Goal: Task Accomplishment & Management: Complete application form

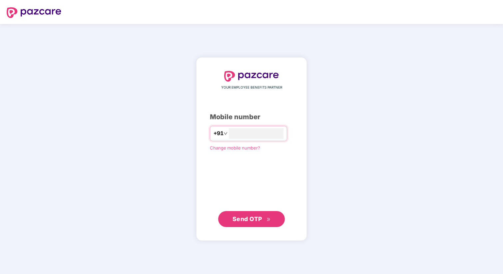
type input "**********"
click at [234, 220] on span "Send OTP" at bounding box center [248, 219] width 30 height 7
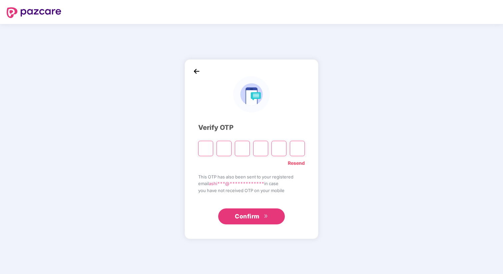
paste input "*"
type input "*"
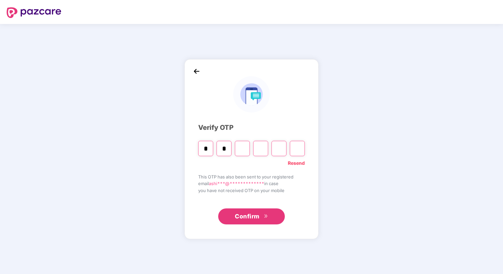
type input "*"
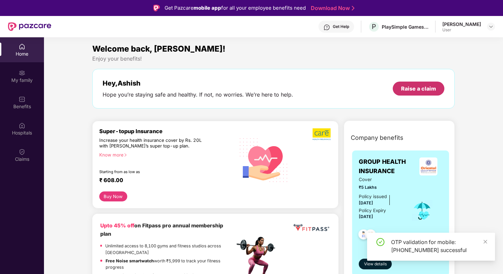
click at [419, 88] on div "Raise a claim" at bounding box center [418, 88] width 35 height 7
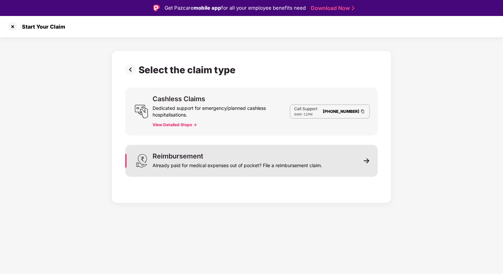
click at [329, 159] on div "Reimbursement Already paid for medical expenses out of pocket? File a reimburse…" at bounding box center [251, 161] width 253 height 32
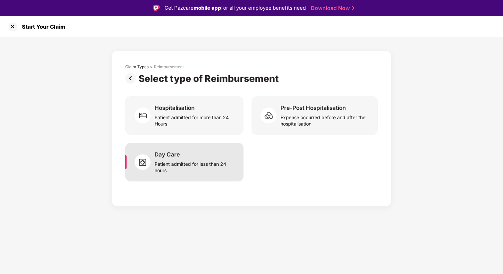
click at [189, 154] on div "Day Care Patient admitted for less than 24 hours" at bounding box center [195, 162] width 81 height 23
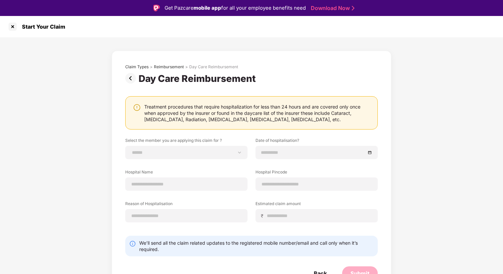
scroll to position [7, 0]
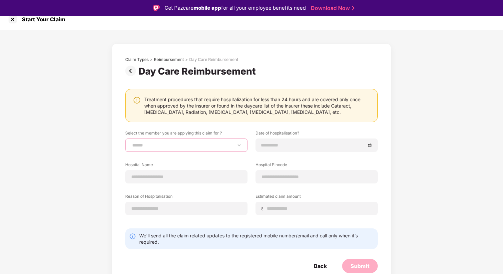
click at [230, 143] on select "**********" at bounding box center [186, 145] width 111 height 5
select select "**********"
click at [297, 146] on input at bounding box center [313, 145] width 104 height 7
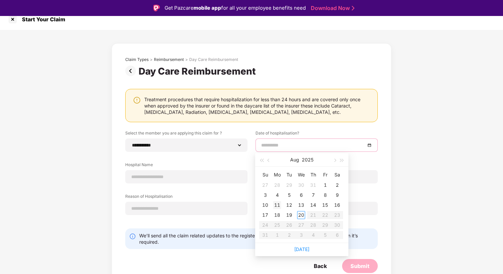
type input "**********"
click at [280, 206] on div "11" at bounding box center [277, 205] width 8 height 8
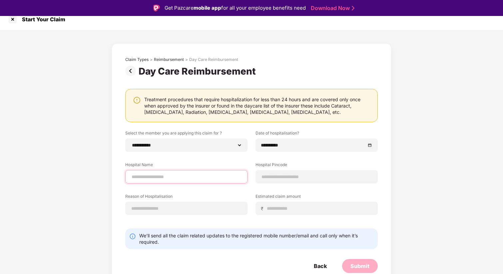
click at [182, 177] on input at bounding box center [186, 177] width 111 height 7
type input "**********"
click at [281, 177] on input at bounding box center [316, 177] width 111 height 7
click at [288, 175] on input at bounding box center [316, 177] width 111 height 7
type input "******"
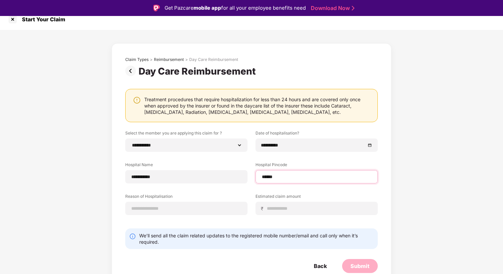
select select "******"
select select "*********"
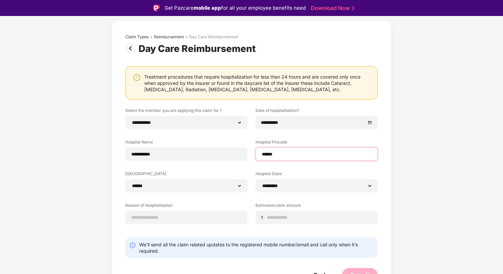
scroll to position [39, 0]
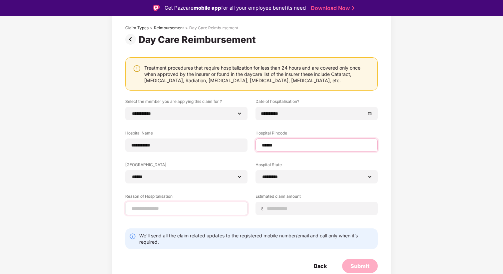
type input "******"
click at [186, 207] on input at bounding box center [186, 208] width 111 height 7
type input "**********"
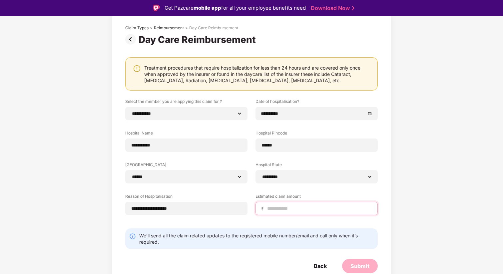
click at [280, 209] on input at bounding box center [320, 208] width 106 height 7
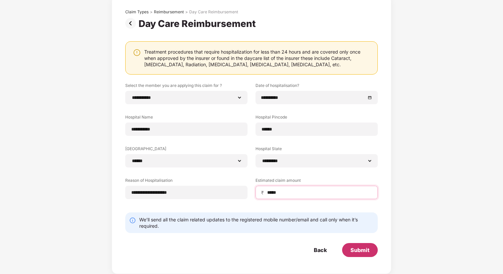
type input "*****"
click at [365, 250] on div "Submit" at bounding box center [360, 250] width 19 height 7
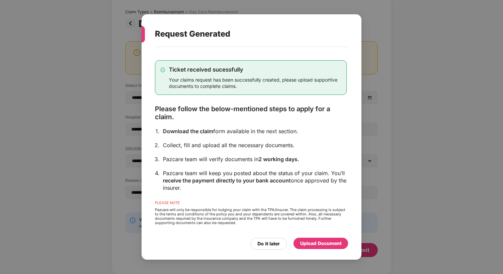
click at [183, 137] on div "Ticket received sucessfully Your claims request has been successfully created, …" at bounding box center [251, 142] width 192 height 184
click at [322, 244] on div "Upload Document" at bounding box center [320, 243] width 41 height 7
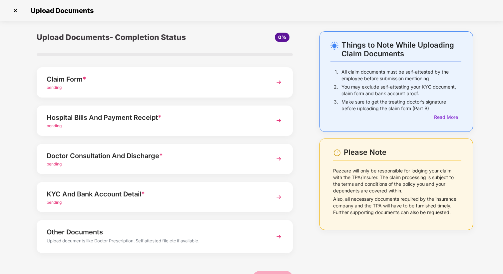
scroll to position [0, 0]
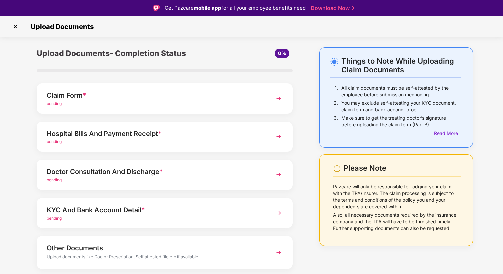
click at [264, 100] on div "Claim Form * pending" at bounding box center [165, 98] width 256 height 30
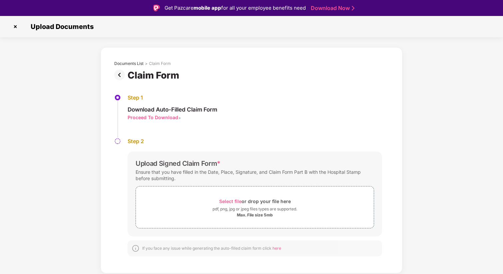
click at [162, 118] on div "Proceed To Download" at bounding box center [153, 117] width 51 height 6
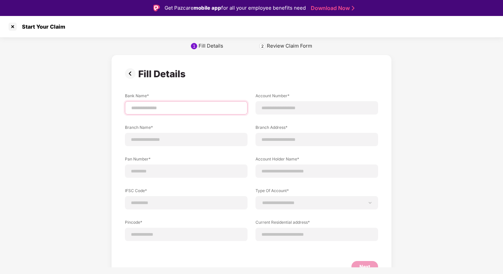
click at [172, 107] on input at bounding box center [186, 108] width 111 height 7
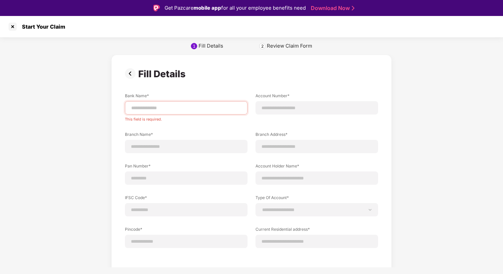
click at [199, 79] on div "Fill Details" at bounding box center [251, 73] width 253 height 11
click at [166, 107] on input at bounding box center [186, 108] width 111 height 7
type input "**********"
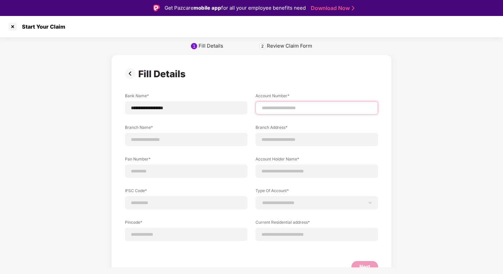
click at [286, 107] on input at bounding box center [316, 108] width 111 height 7
type input "**********"
click at [167, 140] on input at bounding box center [186, 139] width 111 height 7
type input "**********"
click at [278, 141] on input at bounding box center [316, 139] width 111 height 7
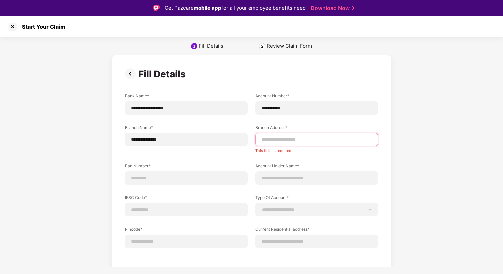
click at [297, 139] on input at bounding box center [316, 139] width 111 height 7
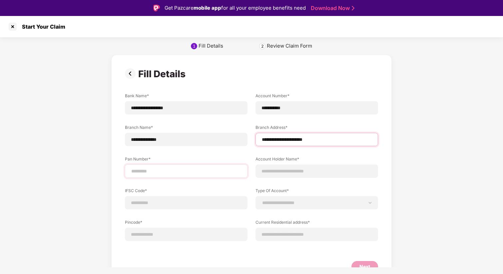
type input "**********"
click at [156, 169] on input at bounding box center [186, 171] width 111 height 7
type input "**********"
click at [281, 170] on input at bounding box center [316, 171] width 111 height 7
type input "**********"
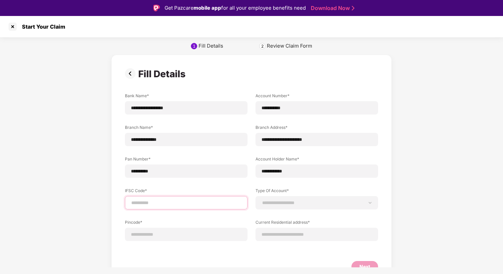
click at [167, 200] on input at bounding box center [186, 203] width 111 height 7
type input "**********"
click at [281, 199] on div "**********" at bounding box center [317, 202] width 123 height 13
click at [284, 204] on select "**********" at bounding box center [316, 202] width 111 height 5
select select "*******"
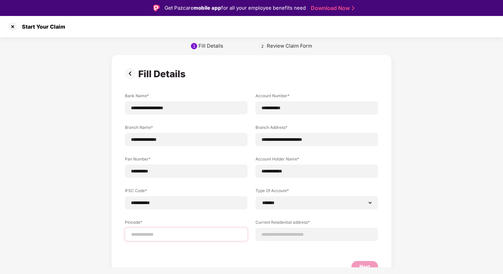
click at [210, 239] on div at bounding box center [186, 234] width 123 height 13
click at [200, 233] on input at bounding box center [186, 234] width 111 height 7
type input "*****"
select select "*******"
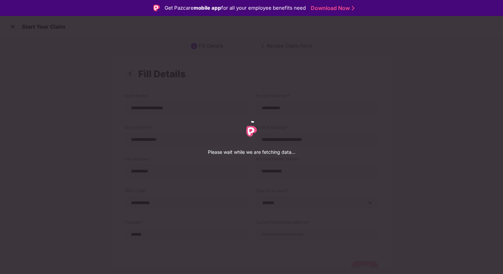
select select "*******"
select select "*********"
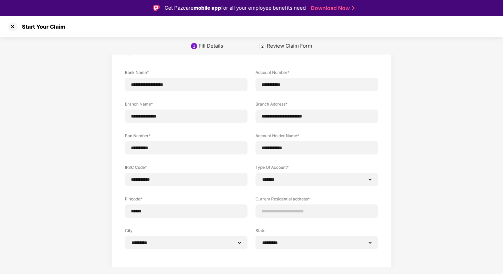
scroll to position [46, 0]
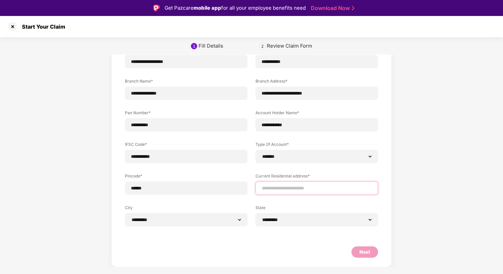
click at [293, 188] on input at bounding box center [316, 188] width 111 height 7
type input "**********"
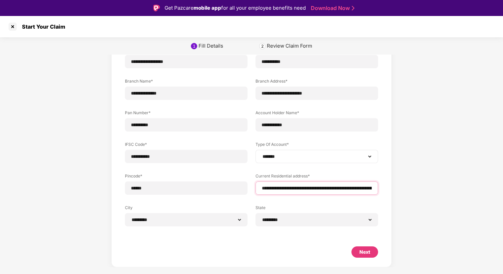
scroll to position [16, 0]
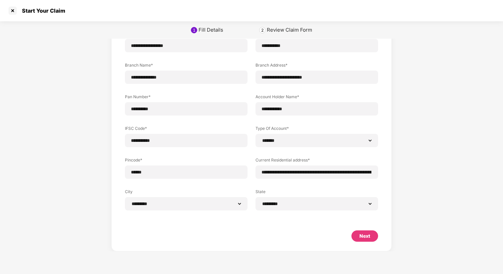
click at [364, 236] on div "Next" at bounding box center [365, 236] width 11 height 7
select select "*******"
select select "*********"
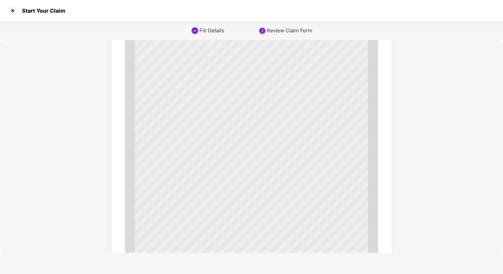
scroll to position [2251, 0]
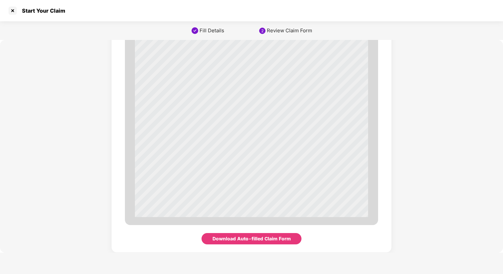
click at [250, 238] on div "Download Auto-filled Claim Form" at bounding box center [252, 238] width 78 height 7
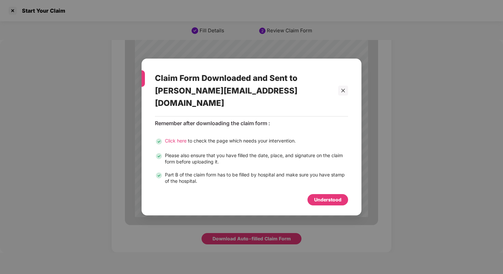
click at [180, 138] on span "Click here" at bounding box center [176, 141] width 22 height 6
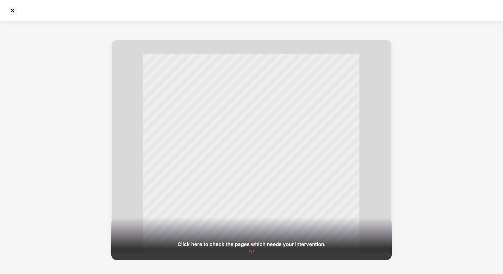
scroll to position [350, 0]
click at [250, 245] on div "Click here to check the pages which needs your intervention." at bounding box center [252, 244] width 148 height 6
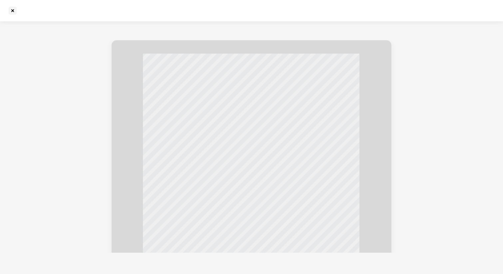
scroll to position [1006, 0]
click at [388, 94] on div "H e a l t h I n d i a I n s u r a n c e T P A S e r v i c e s P v t . L t d . P…" at bounding box center [251, 163] width 281 height 247
click at [11, 12] on div at bounding box center [12, 10] width 11 height 11
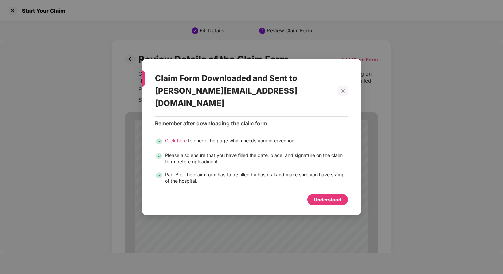
click at [331, 196] on div "Understood" at bounding box center [327, 199] width 27 height 7
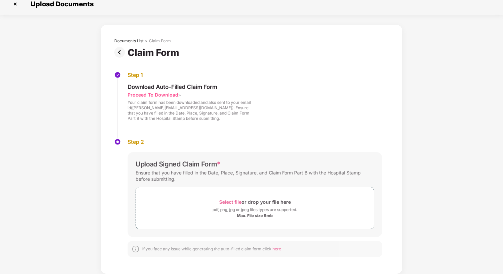
scroll to position [0, 0]
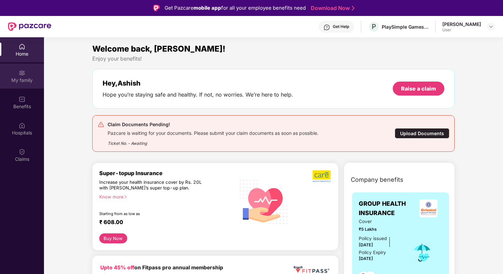
click at [23, 78] on div "My family" at bounding box center [22, 80] width 44 height 7
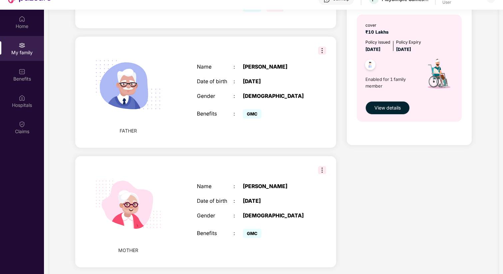
scroll to position [37, 0]
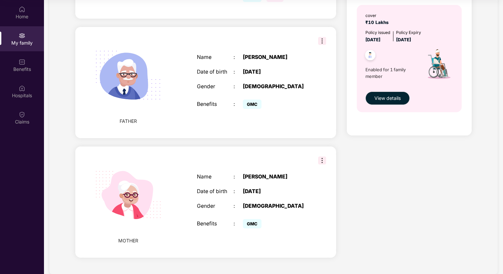
click at [324, 157] on img at bounding box center [322, 161] width 8 height 8
click at [267, 174] on div "Asha Devi" at bounding box center [275, 177] width 64 height 6
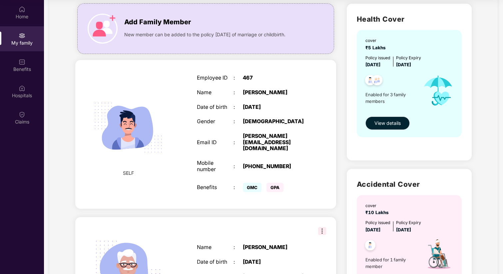
scroll to position [0, 0]
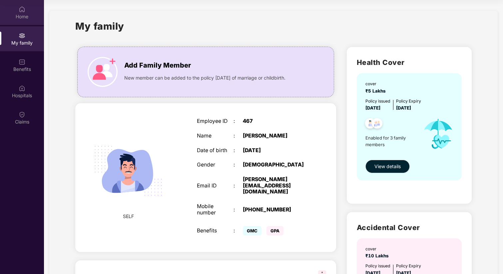
click at [20, 23] on div "Home" at bounding box center [22, 12] width 44 height 25
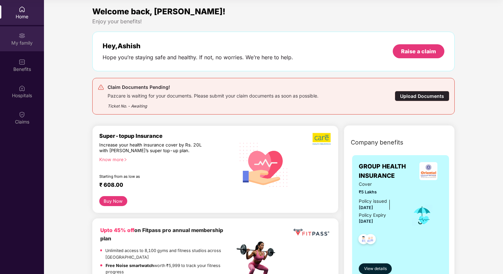
click at [22, 35] on img at bounding box center [22, 35] width 7 height 7
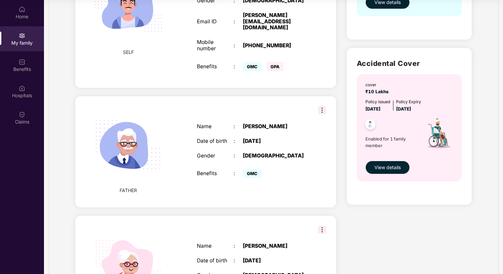
scroll to position [234, 0]
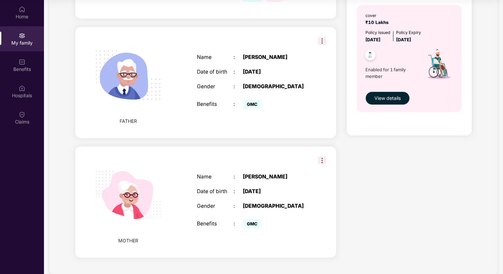
click at [320, 157] on img at bounding box center [322, 161] width 8 height 8
click at [295, 150] on div "MOTHER Name : Asha Devi Date of birth : 01 Jan 1964 Gender : FEMALE Benefits : …" at bounding box center [205, 202] width 261 height 111
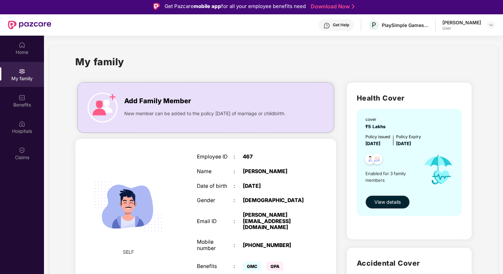
scroll to position [0, 0]
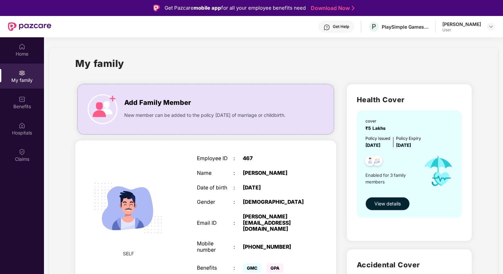
click at [463, 28] on div "User" at bounding box center [462, 29] width 39 height 5
click at [487, 28] on div at bounding box center [491, 27] width 8 height 8
click at [24, 48] on img at bounding box center [22, 46] width 7 height 7
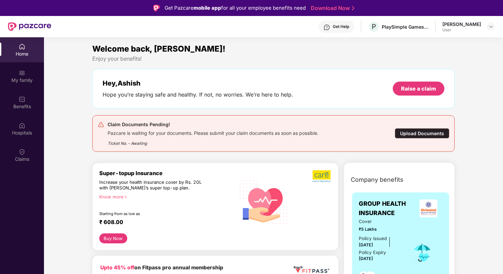
click at [342, 23] on div "Get Help" at bounding box center [337, 27] width 36 height 12
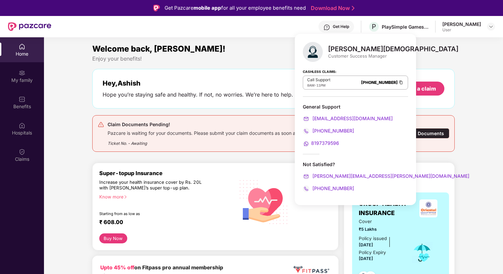
click at [267, 61] on div "Enjoy your benefits!" at bounding box center [273, 58] width 363 height 7
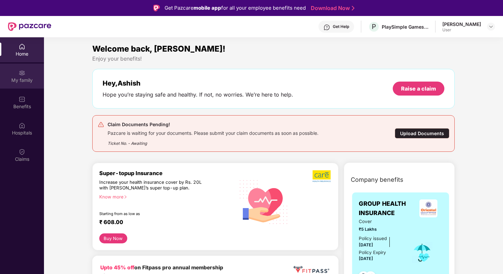
click at [33, 77] on div "My family" at bounding box center [22, 80] width 44 height 7
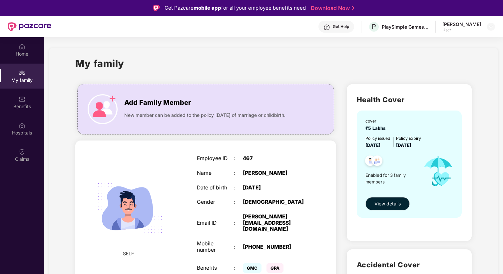
click at [161, 196] on img at bounding box center [128, 208] width 84 height 84
click at [387, 198] on button "View details" at bounding box center [388, 203] width 44 height 13
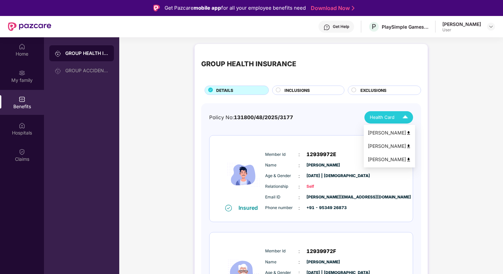
click at [391, 113] on div "Health Card" at bounding box center [390, 118] width 41 height 12
click at [408, 158] on img at bounding box center [408, 159] width 5 height 5
click at [349, 24] on div "Get Help" at bounding box center [341, 26] width 16 height 5
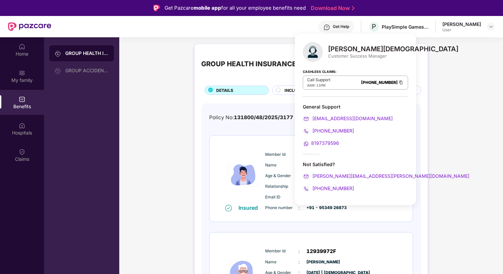
click at [162, 104] on div "GROUP HEALTH INSURANCE DETAILS INCLUSIONS EXCLUSIONS Policy No: 131800/48/2025/…" at bounding box center [311, 249] width 384 height 417
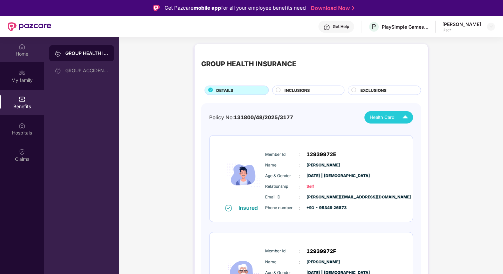
click at [22, 60] on div "Home" at bounding box center [22, 49] width 44 height 25
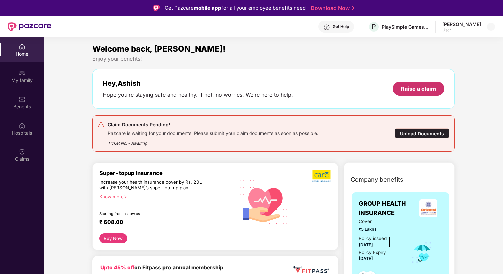
click at [422, 92] on div "Raise a claim" at bounding box center [418, 88] width 35 height 7
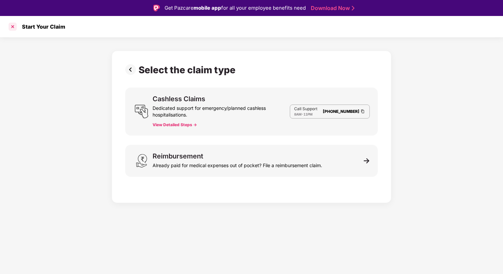
click at [13, 25] on div at bounding box center [12, 26] width 11 height 11
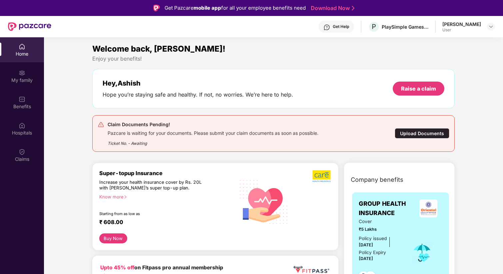
click at [420, 134] on div "Upload Documents" at bounding box center [422, 133] width 55 height 10
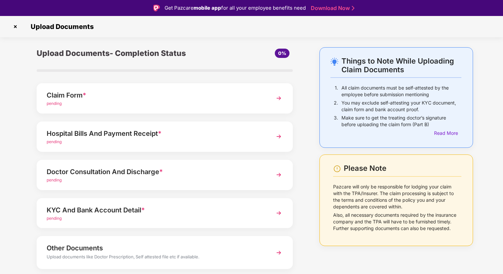
click at [153, 108] on div "Claim Form * pending" at bounding box center [165, 98] width 256 height 30
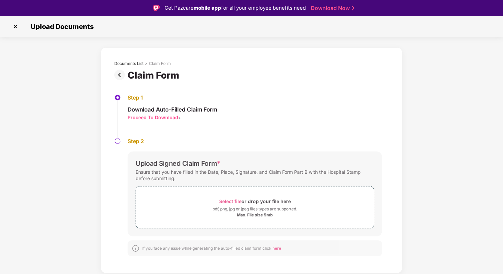
click at [15, 24] on img at bounding box center [15, 26] width 11 height 11
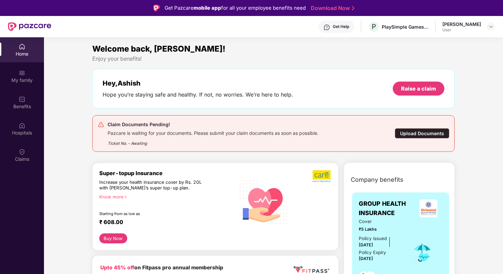
click at [411, 133] on div "Upload Documents" at bounding box center [422, 133] width 55 height 10
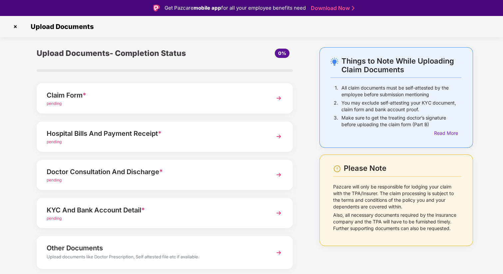
click at [166, 136] on div "Hospital Bills And Payment Receipt *" at bounding box center [155, 133] width 217 height 11
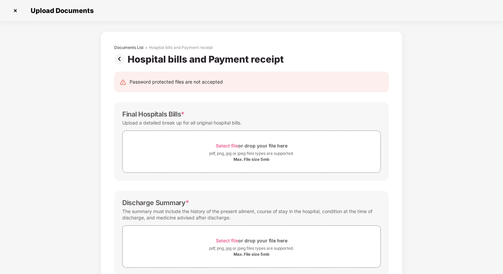
click at [17, 10] on img at bounding box center [15, 10] width 11 height 11
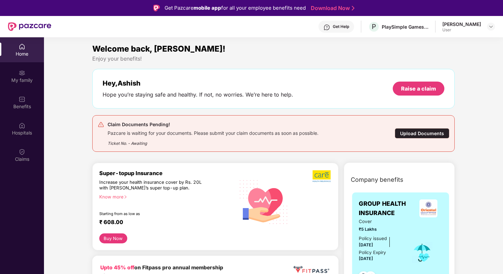
click at [429, 134] on div "Upload Documents" at bounding box center [422, 133] width 55 height 10
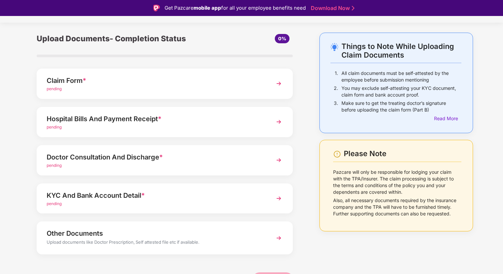
scroll to position [20, 0]
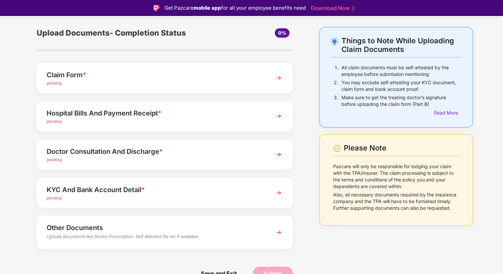
click at [179, 125] on div "Hospital Bills And Payment Receipt * pending" at bounding box center [165, 116] width 256 height 30
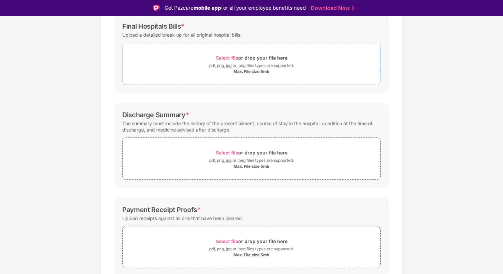
scroll to position [105, 0]
click at [188, 151] on div "Select file or drop your file here" at bounding box center [252, 152] width 258 height 9
click at [219, 149] on div "Select file or drop your file here" at bounding box center [252, 152] width 72 height 9
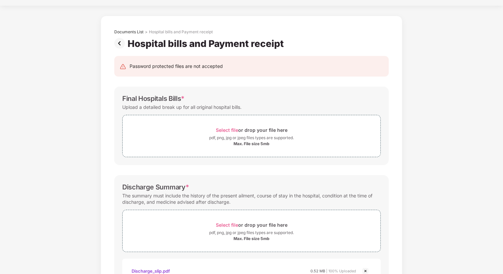
scroll to position [0, 0]
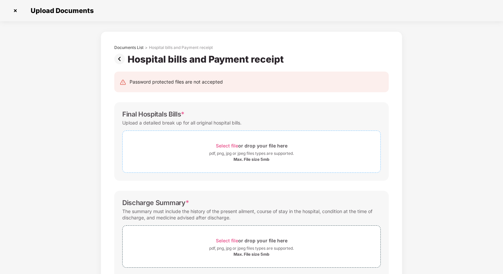
click at [204, 161] on div "Max. File size 5mb" at bounding box center [252, 159] width 258 height 5
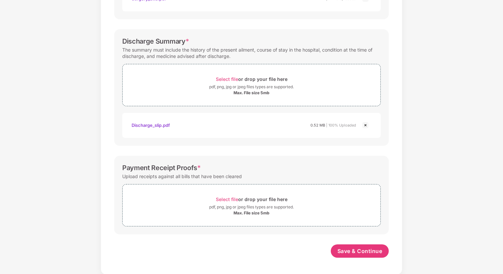
scroll to position [194, 0]
click at [218, 199] on span "Select file" at bounding box center [227, 199] width 22 height 6
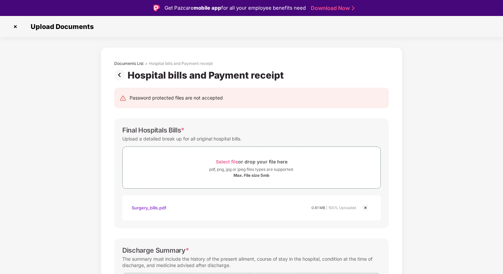
scroll to position [226, 0]
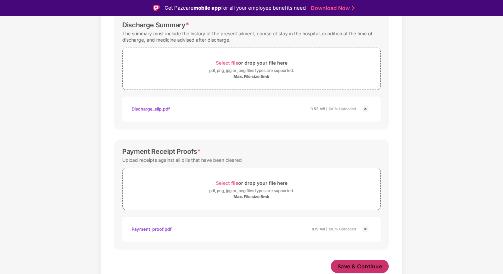
click at [361, 268] on span "Save & Continue" at bounding box center [360, 266] width 45 height 7
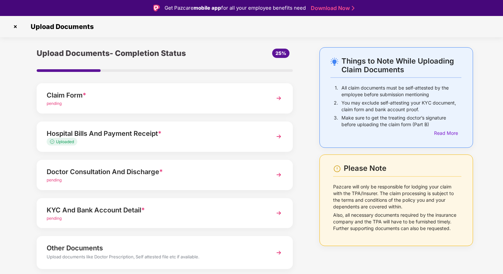
click at [199, 175] on div "Doctor Consultation And Discharge *" at bounding box center [155, 172] width 217 height 11
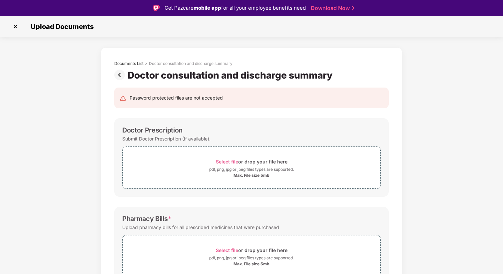
click at [121, 74] on img at bounding box center [120, 75] width 13 height 11
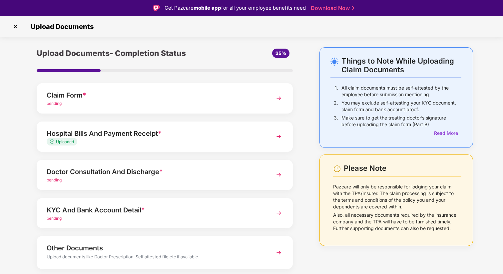
click at [189, 102] on div "pending" at bounding box center [155, 104] width 217 height 6
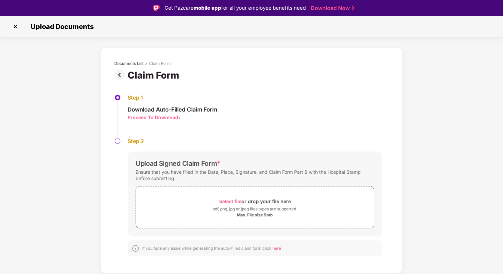
click at [150, 119] on div "Proceed To Download" at bounding box center [153, 117] width 51 height 6
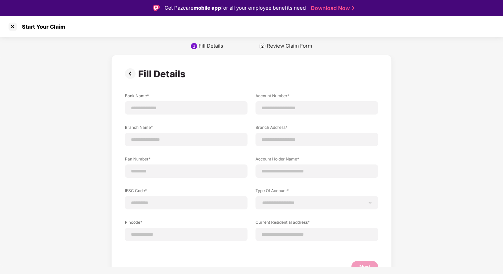
click at [127, 72] on img at bounding box center [131, 73] width 13 height 11
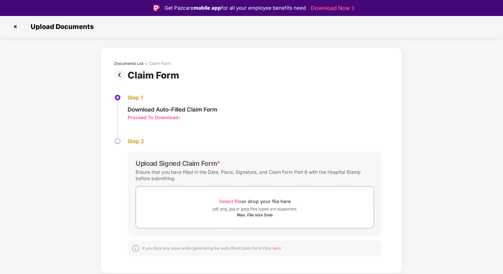
click at [15, 26] on img at bounding box center [15, 26] width 11 height 11
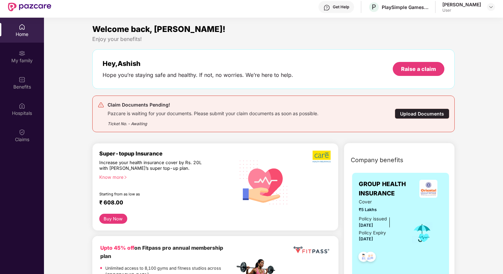
click at [435, 114] on div "Upload Documents" at bounding box center [422, 114] width 55 height 10
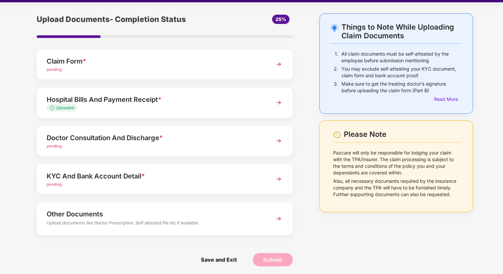
scroll to position [16, 0]
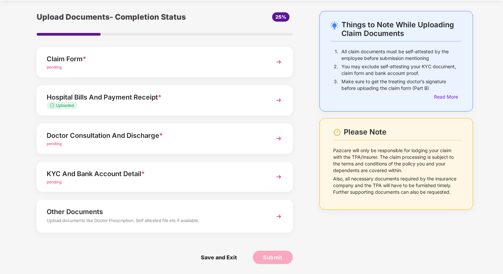
click at [223, 187] on div "KYC And Bank Account Detail * pending" at bounding box center [165, 177] width 256 height 30
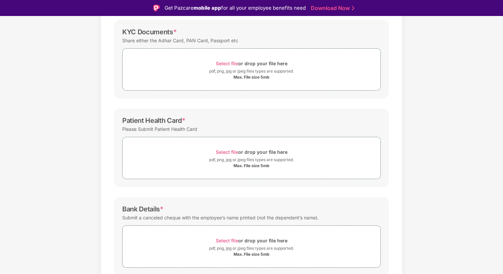
scroll to position [100, 0]
click at [225, 158] on div "pdf, png, jpg or jpeg files types are supported." at bounding box center [251, 158] width 85 height 7
click at [213, 166] on div "Max. File size 5mb" at bounding box center [252, 164] width 258 height 5
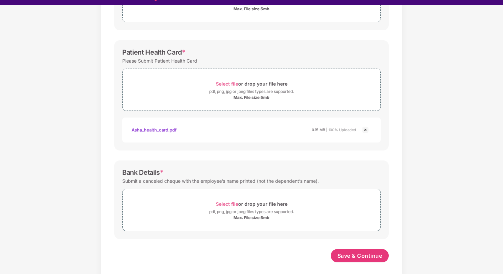
scroll to position [156, 0]
click at [227, 209] on div "pdf, png, jpg or jpeg files types are supported." at bounding box center [251, 212] width 85 height 7
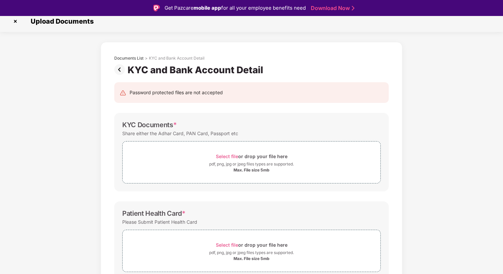
scroll to position [0, 0]
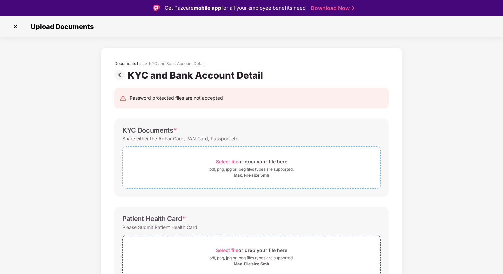
click at [213, 152] on span "Select file or drop your file here pdf, png, jpg or jpeg files types are suppor…" at bounding box center [252, 168] width 258 height 32
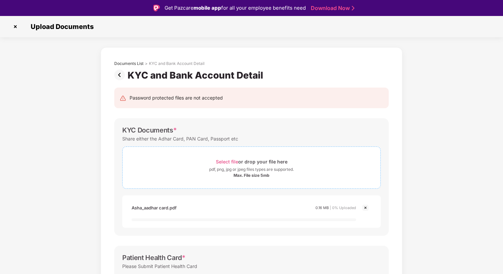
click at [223, 157] on span "Select file or drop your file here pdf, png, jpg or jpeg files types are suppor…" at bounding box center [252, 168] width 258 height 32
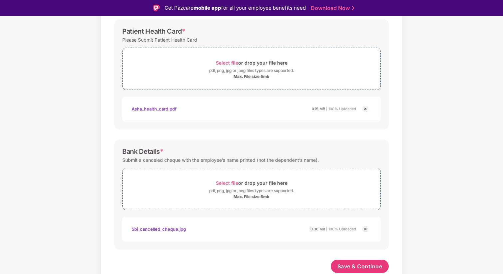
scroll to position [1, 0]
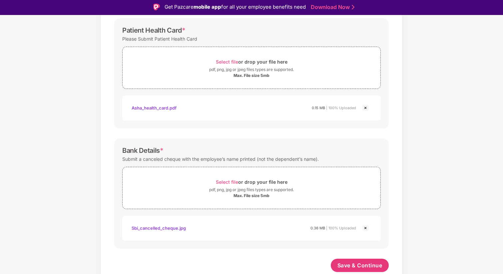
click at [166, 228] on div "Sbi_cancelled_cheque.jpg" at bounding box center [159, 228] width 54 height 11
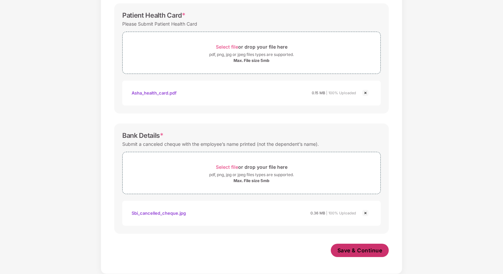
click at [364, 245] on button "Save & Continue" at bounding box center [360, 250] width 58 height 13
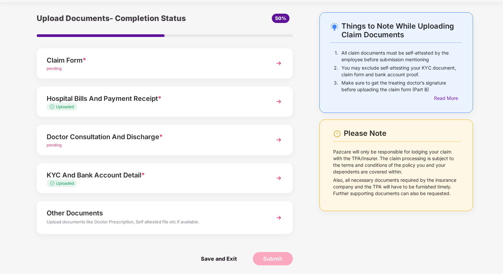
scroll to position [20, 0]
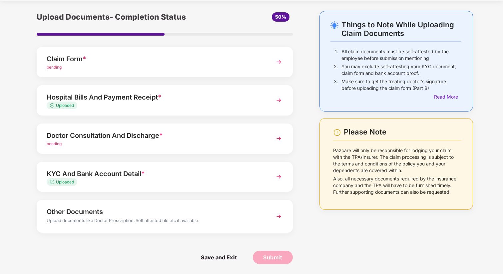
click at [142, 209] on div "Other Documents" at bounding box center [155, 212] width 217 height 11
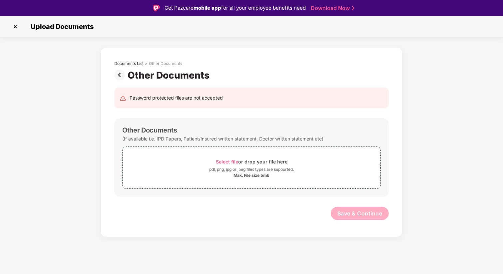
click at [12, 26] on img at bounding box center [15, 26] width 11 height 11
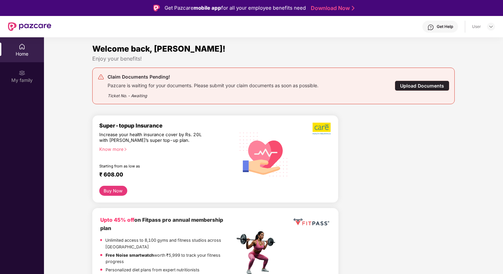
click at [428, 88] on div "Upload Documents" at bounding box center [422, 86] width 55 height 10
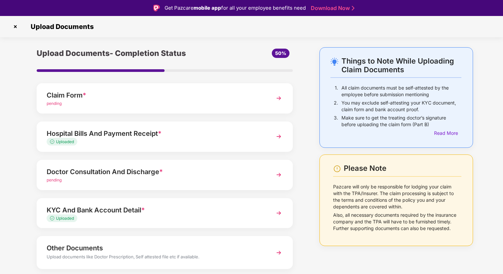
scroll to position [20, 0]
